Goal: Task Accomplishment & Management: Manage account settings

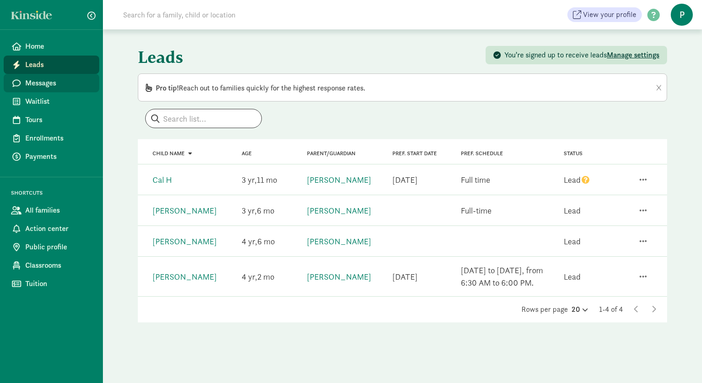
click at [64, 88] on span "Messages" at bounding box center [58, 83] width 67 height 11
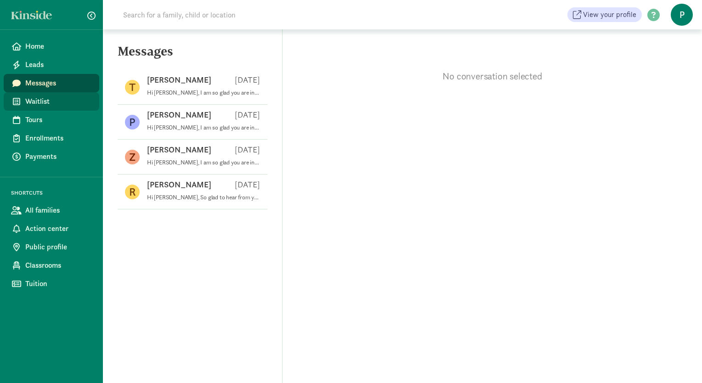
click at [59, 102] on span "Waitlist" at bounding box center [58, 101] width 67 height 11
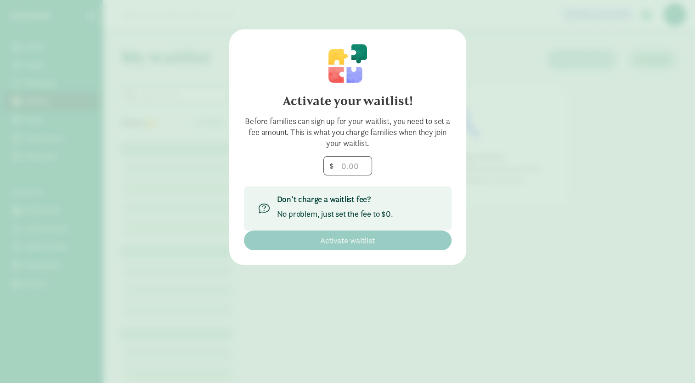
click at [560, 146] on div "Activate your waitlist! Before families can sign up for your waitlist, you need…" at bounding box center [347, 191] width 695 height 383
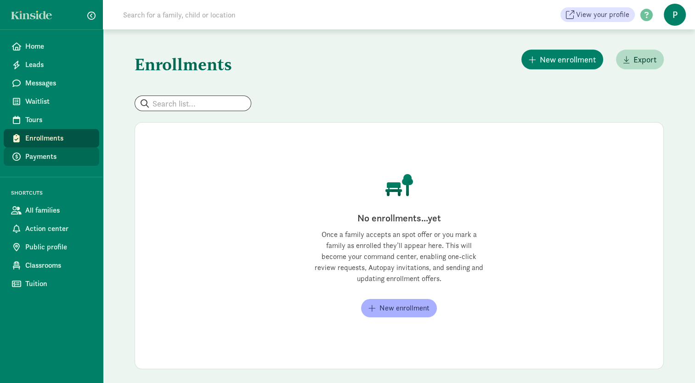
click at [41, 158] on span "Payments" at bounding box center [58, 156] width 67 height 11
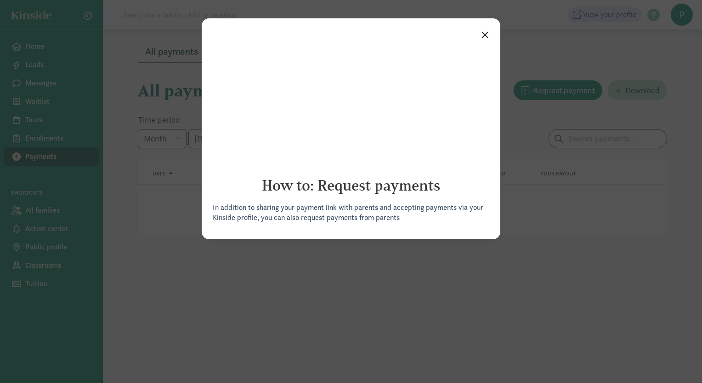
click at [485, 38] on link "×" at bounding box center [485, 34] width 16 height 17
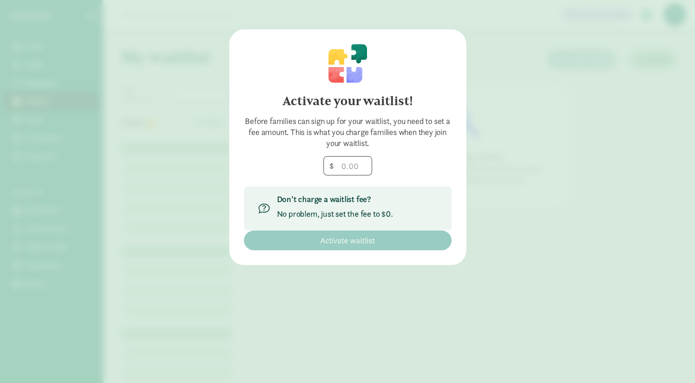
click at [202, 17] on div "Activate your waitlist! Before families can sign up for your waitlist, you need…" at bounding box center [347, 191] width 695 height 383
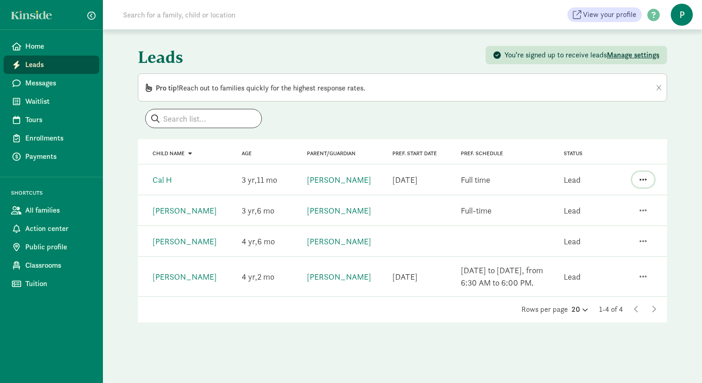
click at [650, 180] on button "button" at bounding box center [643, 180] width 22 height 16
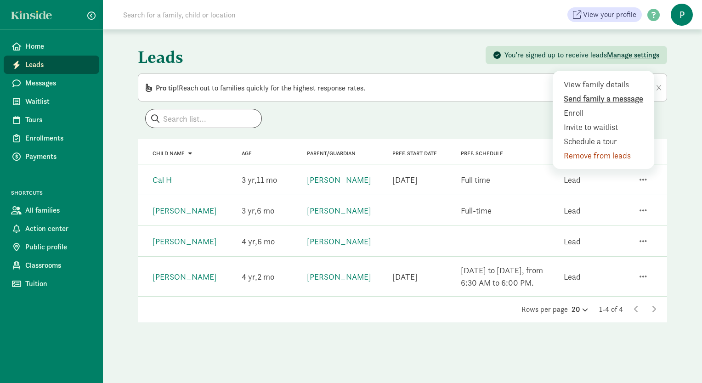
click at [588, 107] on div "Send family a message" at bounding box center [605, 113] width 84 height 12
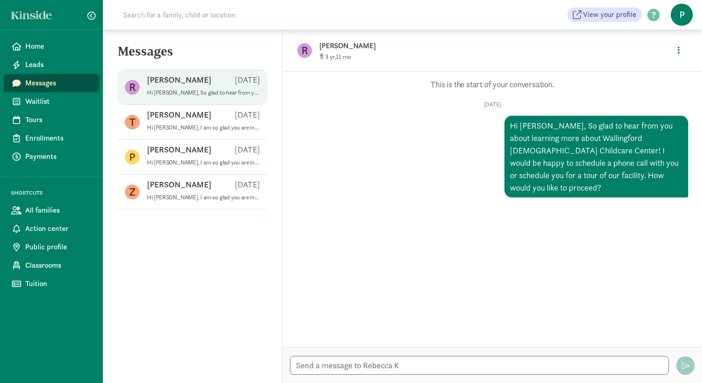
click at [244, 81] on p "Aug 15" at bounding box center [247, 79] width 25 height 11
click at [197, 81] on div "Rebecca K Aug 15" at bounding box center [203, 81] width 113 height 15
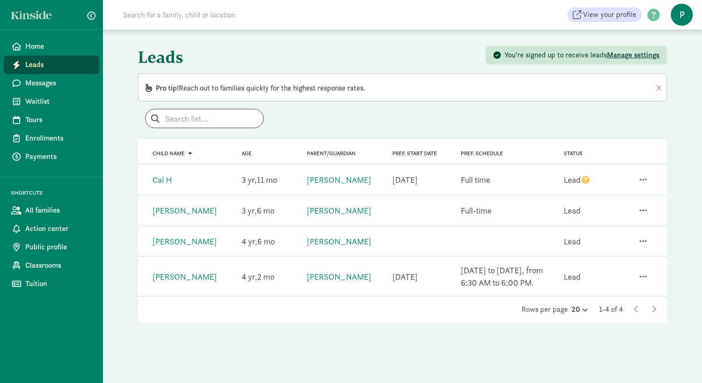
click at [579, 180] on div "Lead" at bounding box center [576, 180] width 27 height 12
click at [584, 177] on icon "question" at bounding box center [585, 180] width 8 height 8
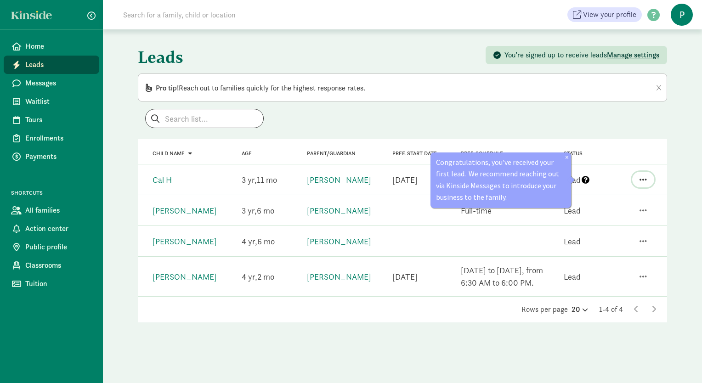
click at [643, 178] on span "button" at bounding box center [642, 179] width 7 height 8
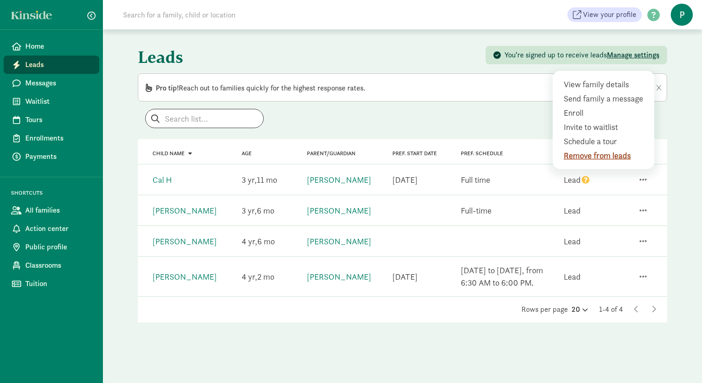
click at [620, 159] on div "Remove from leads" at bounding box center [605, 155] width 84 height 12
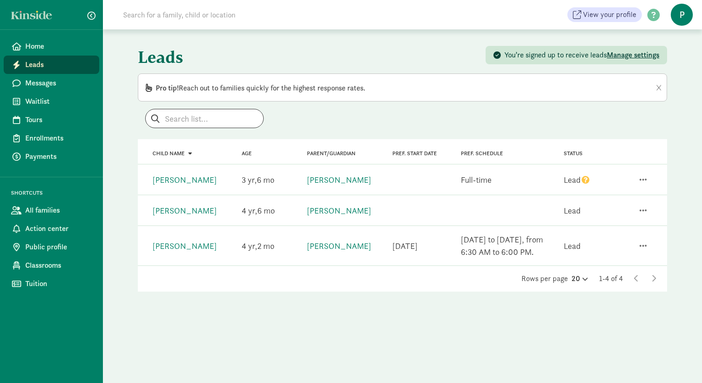
click at [585, 177] on icon "question" at bounding box center [585, 180] width 8 height 8
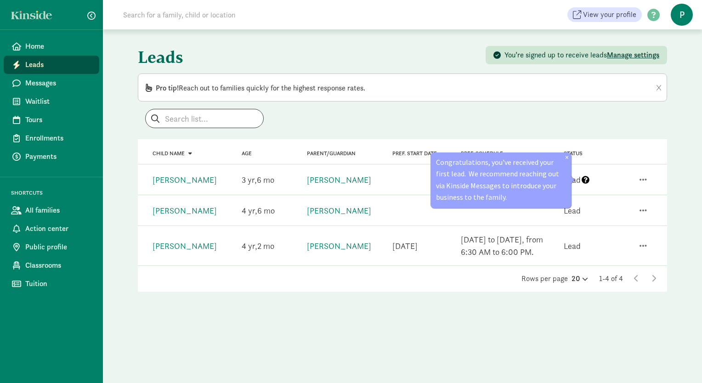
click at [585, 177] on icon "question" at bounding box center [585, 180] width 8 height 8
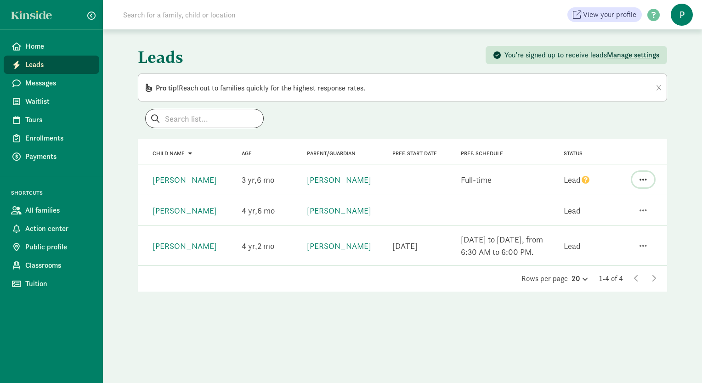
click at [645, 179] on span "button" at bounding box center [642, 179] width 7 height 8
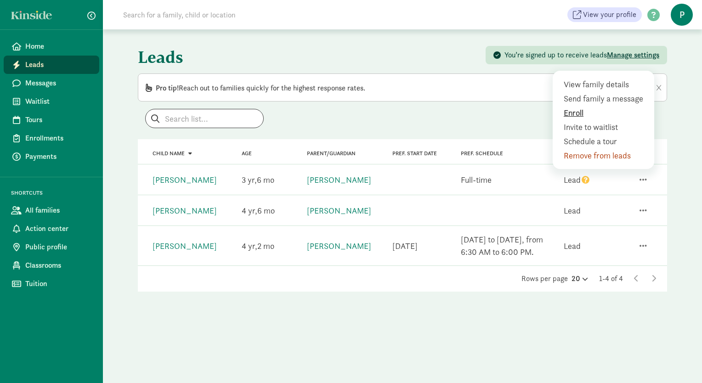
click at [577, 121] on div "Enroll" at bounding box center [605, 127] width 84 height 12
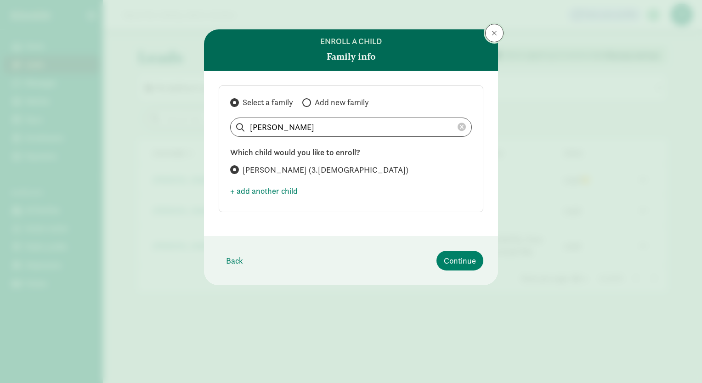
click at [494, 35] on span at bounding box center [494, 32] width 6 height 7
